Goal: Find specific page/section: Find specific page/section

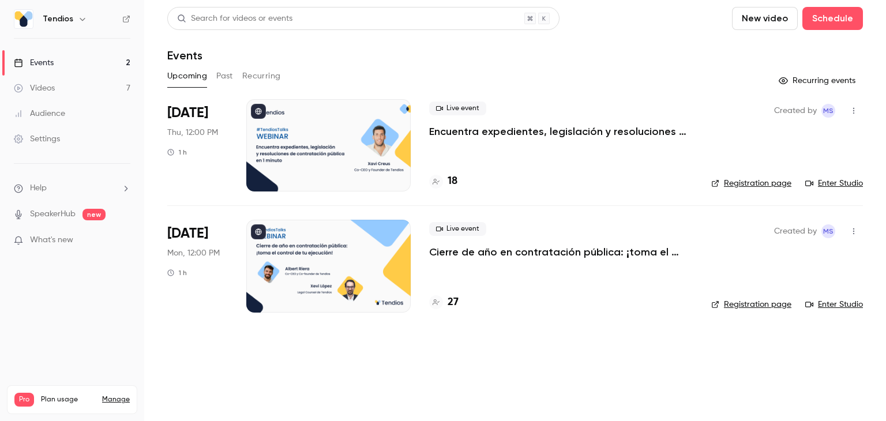
click at [853, 108] on icon "button" at bounding box center [853, 111] width 1 height 6
click at [572, 134] on div at bounding box center [443, 210] width 886 height 421
click at [569, 134] on p "Encuentra expedientes, legislación y resoluciones de contratación pública en 1 …" at bounding box center [560, 132] width 263 height 14
